Goal: Task Accomplishment & Management: Use online tool/utility

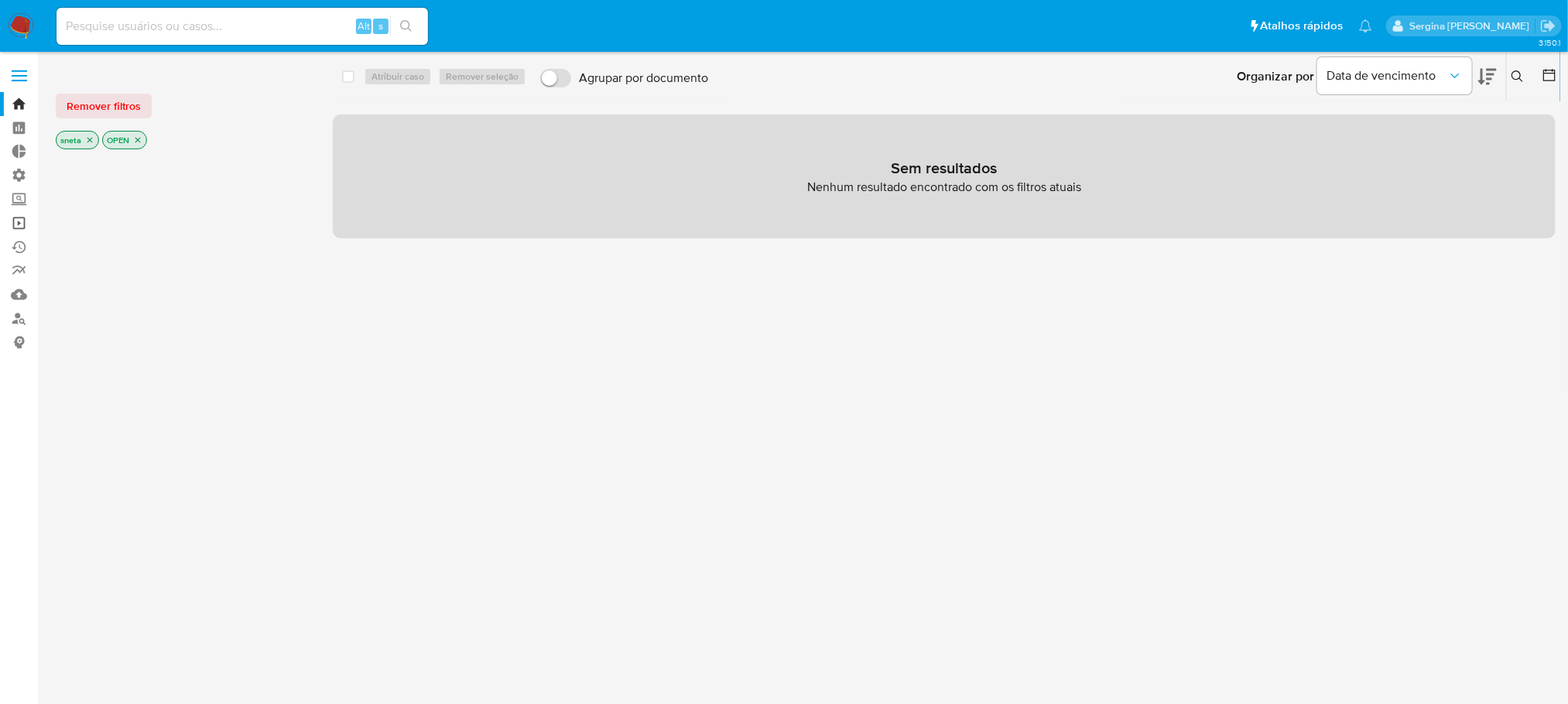
click at [17, 226] on link "Operações em massa" at bounding box center [92, 223] width 184 height 24
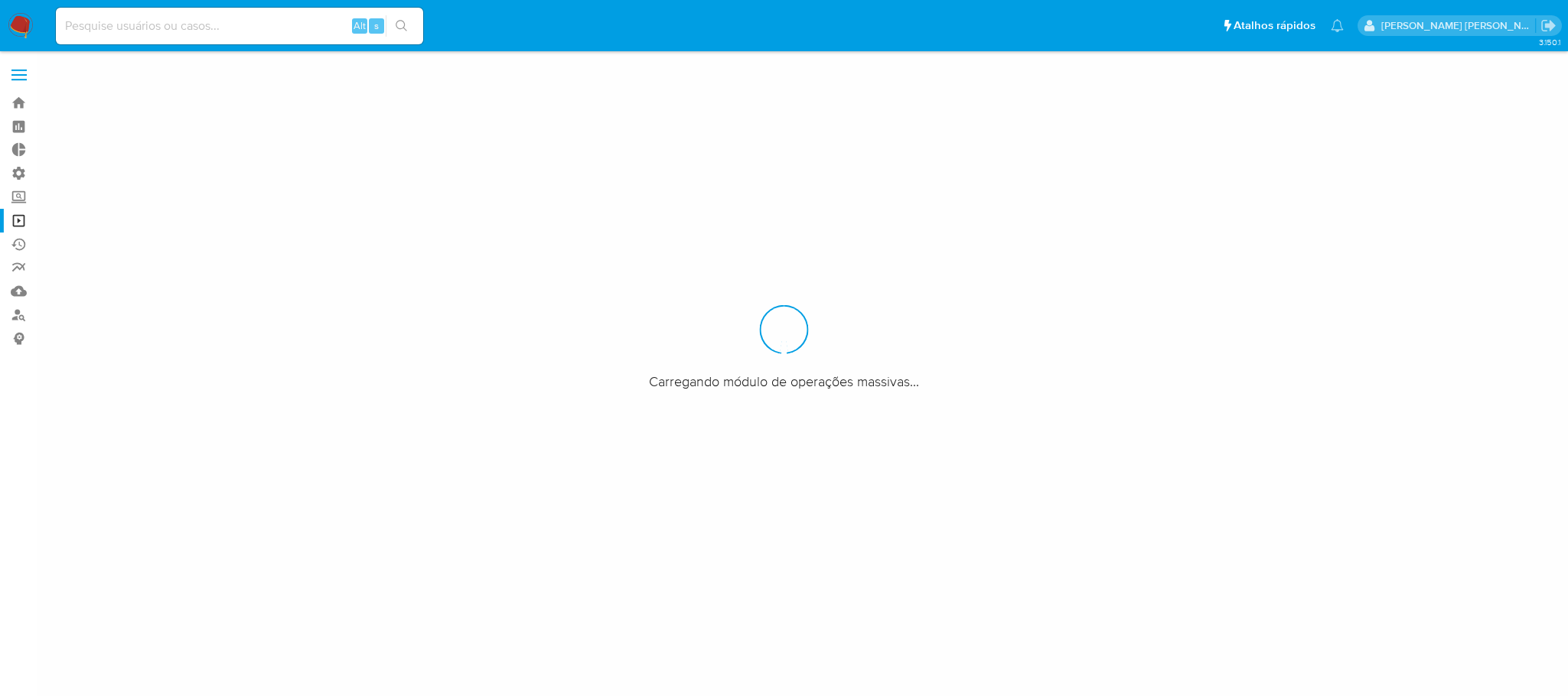
click at [21, 201] on label "Screening" at bounding box center [91, 197] width 182 height 24
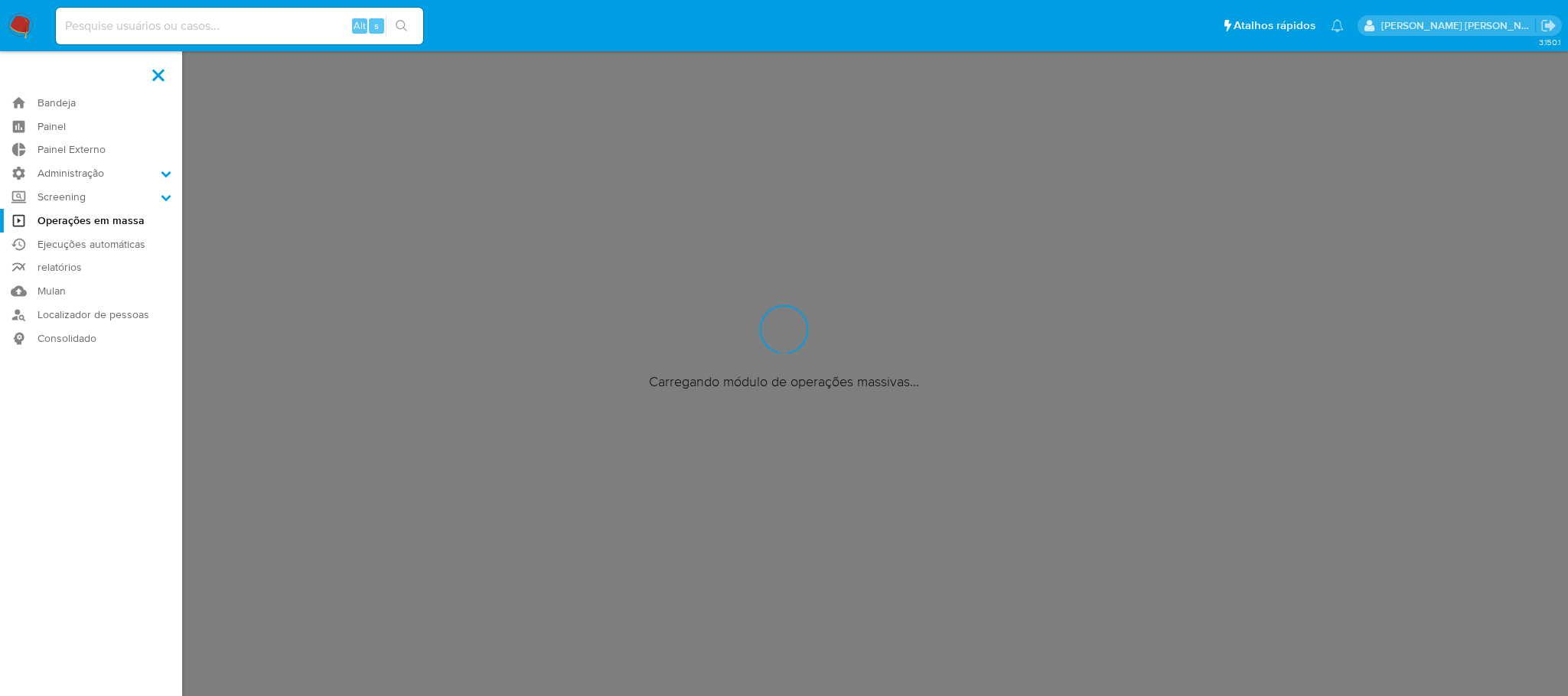
click at [0, 0] on input "Screening" at bounding box center [0, 0] width 0 height 0
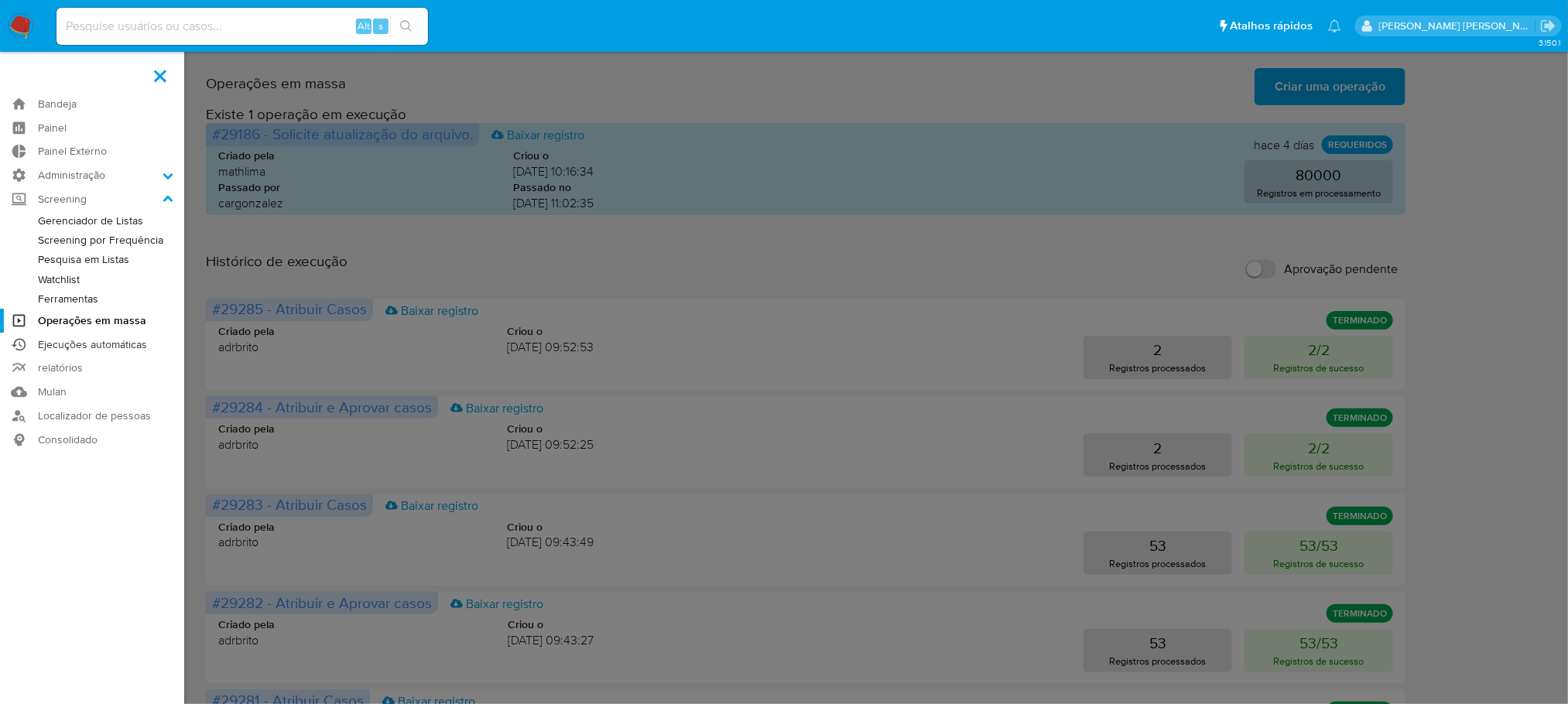
click at [46, 346] on link "Ejecuções automáticas" at bounding box center [92, 345] width 184 height 24
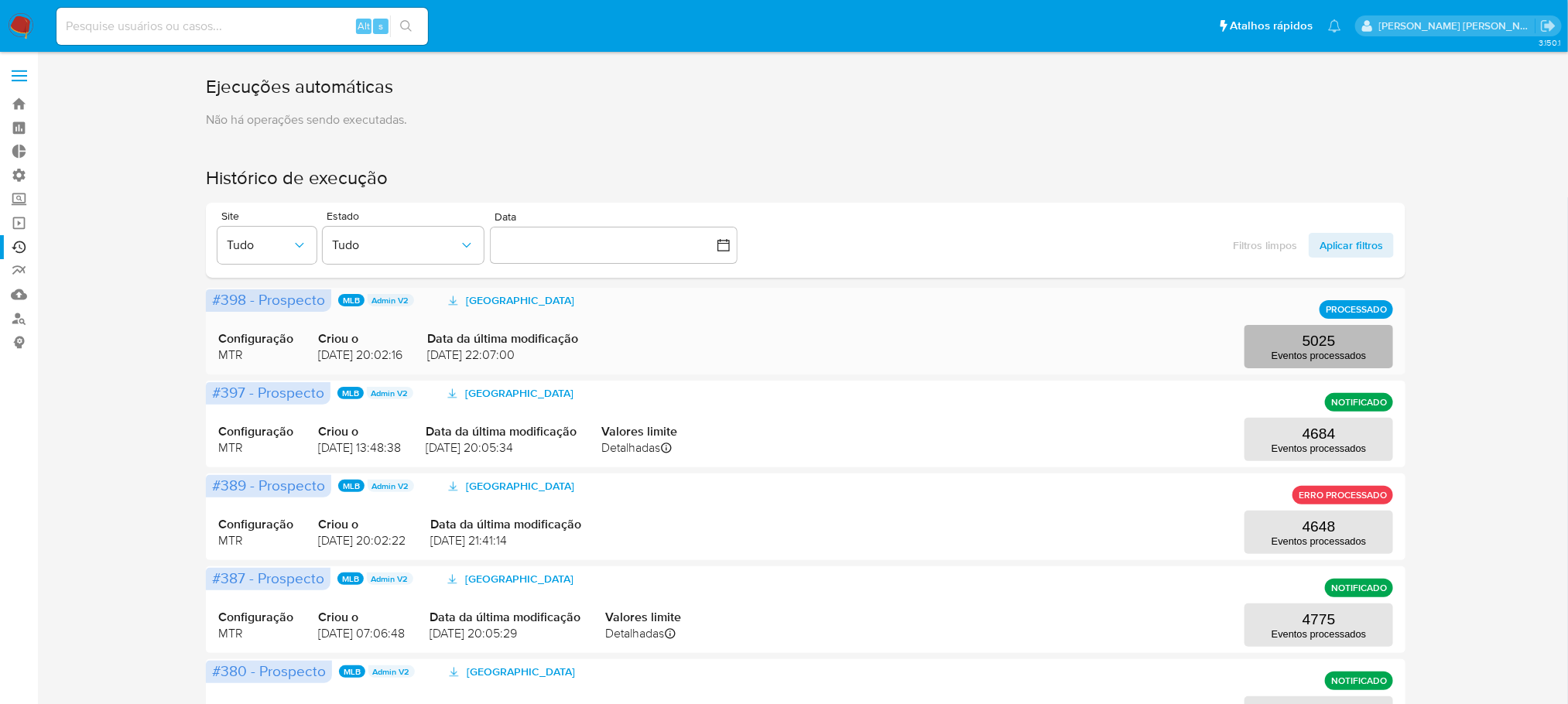
click at [1320, 342] on p "5025" at bounding box center [1319, 341] width 33 height 17
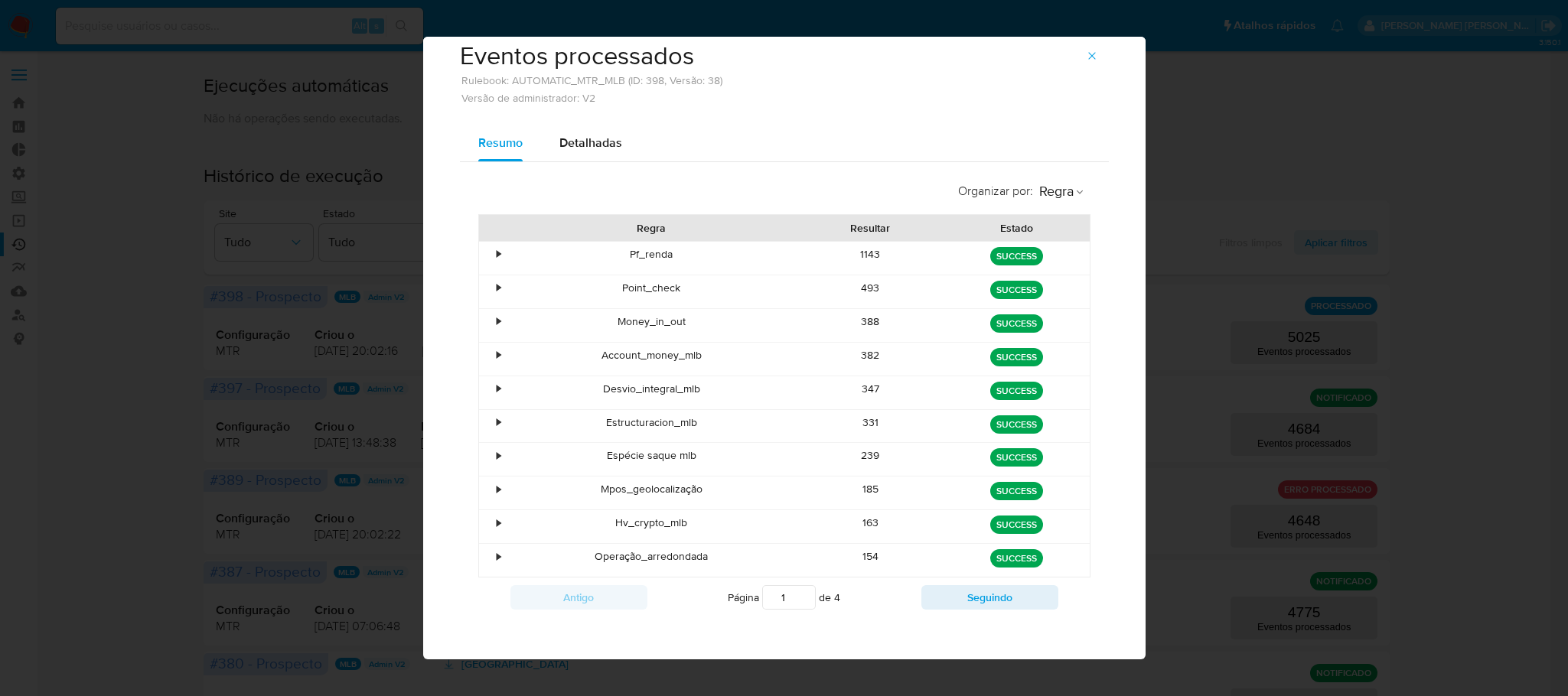
scroll to position [44, 0]
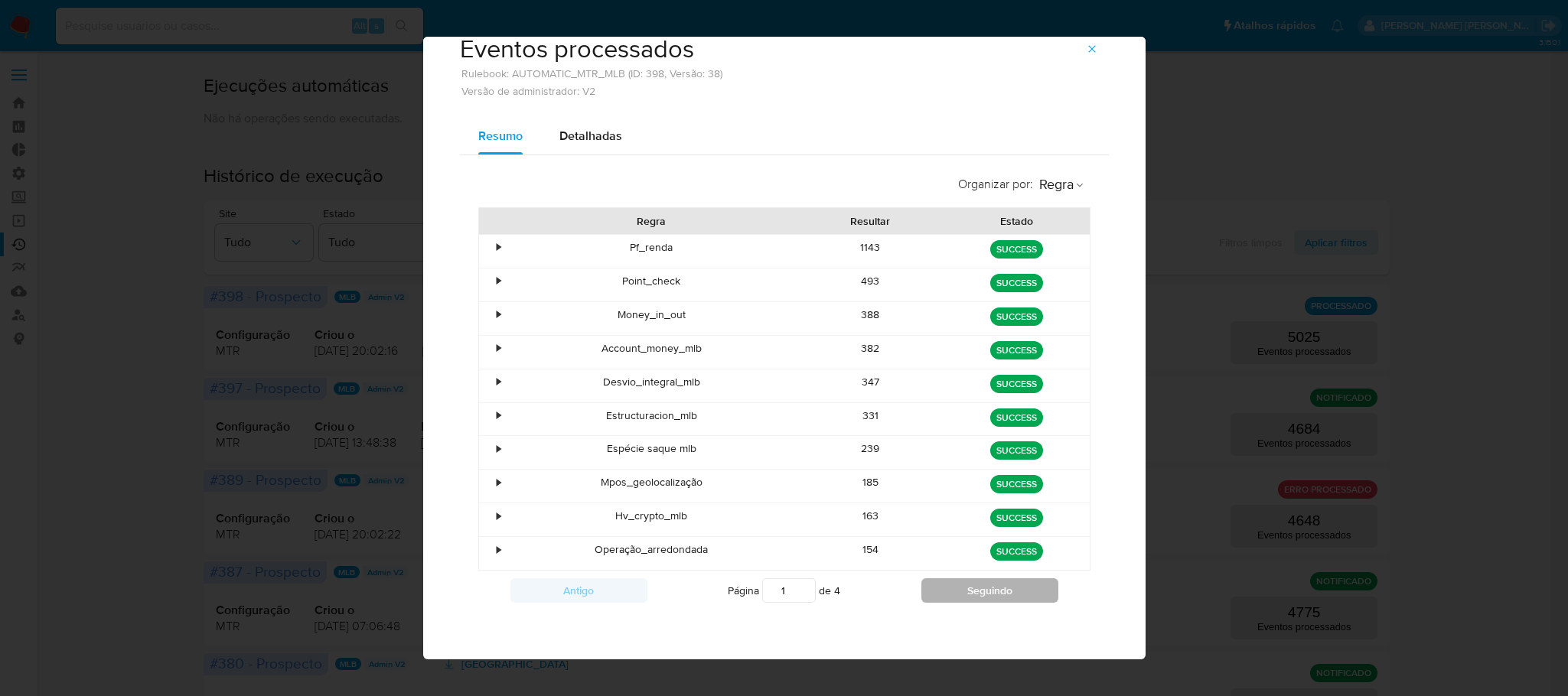
click at [988, 595] on button "Seguindo" at bounding box center [989, 591] width 137 height 25
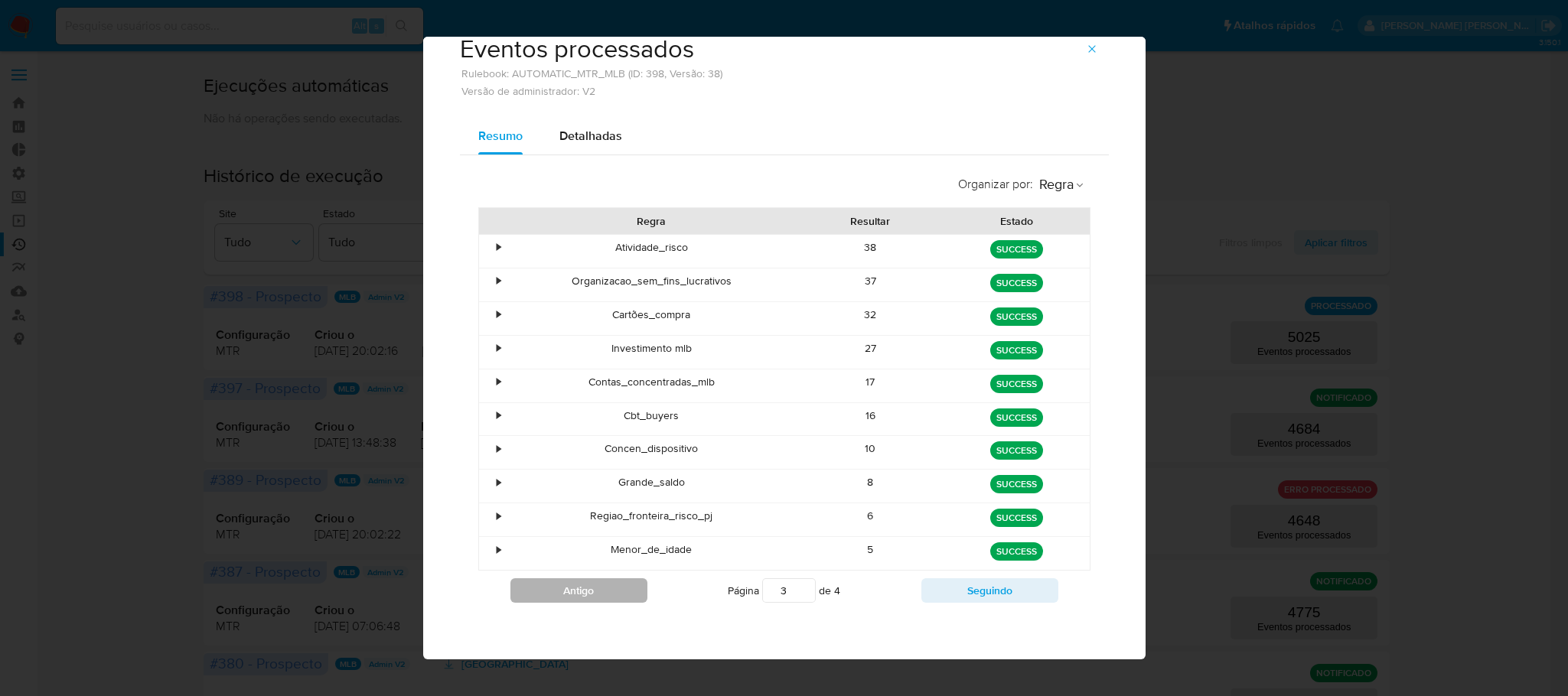
click at [591, 595] on button "Antigo" at bounding box center [578, 591] width 137 height 25
click at [563, 591] on button "Antigo" at bounding box center [578, 591] width 137 height 25
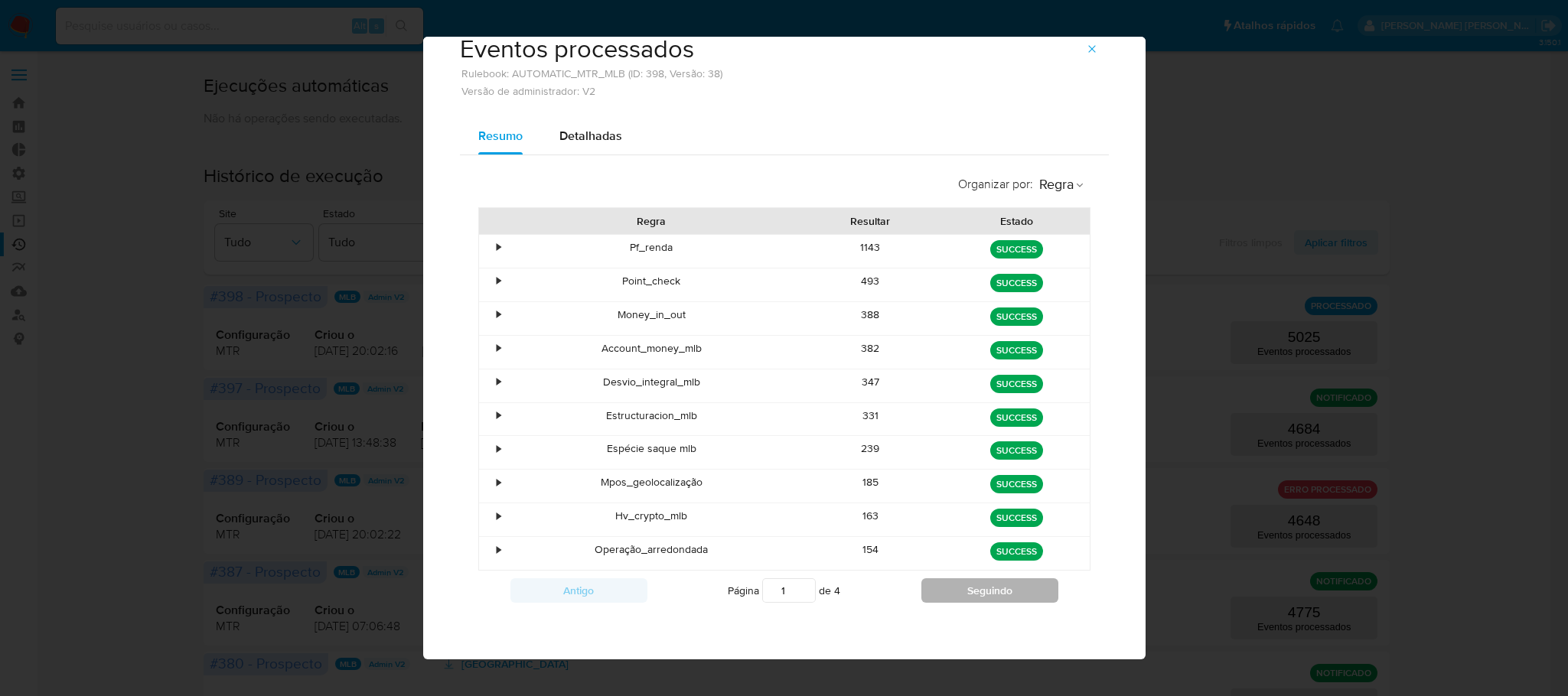
click at [978, 581] on button "Seguindo" at bounding box center [989, 591] width 137 height 25
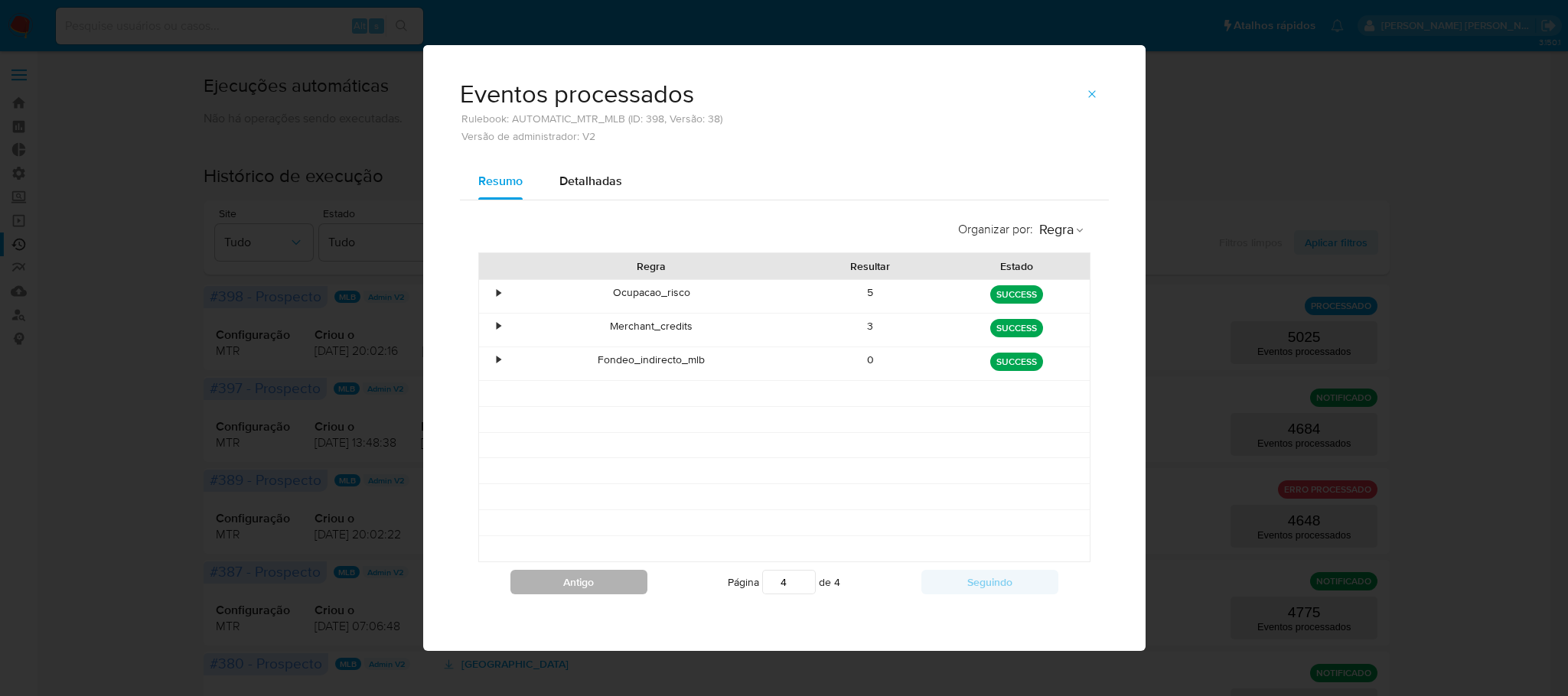
click at [604, 591] on button "Antigo" at bounding box center [578, 582] width 137 height 25
type input "3"
